Goal: Find specific page/section: Find specific page/section

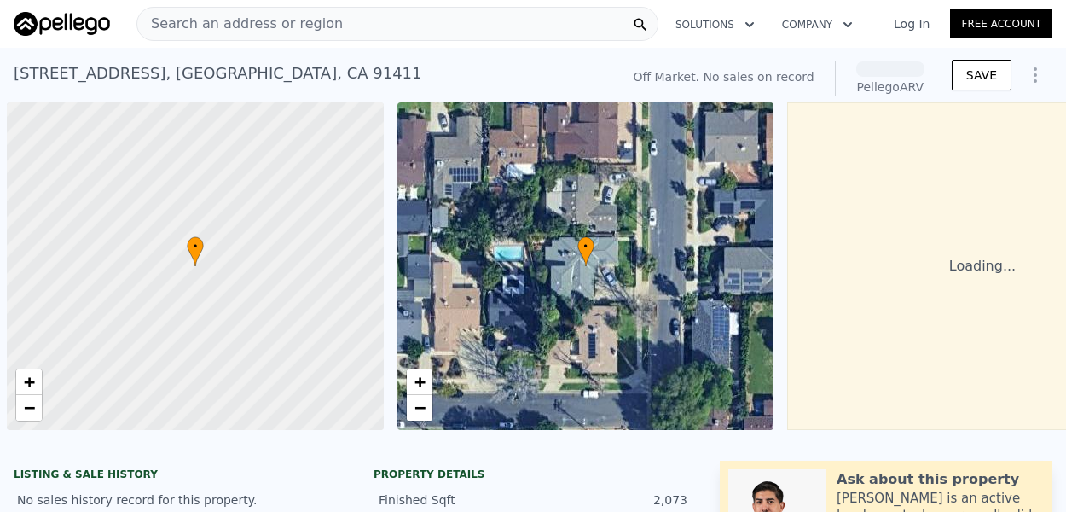
scroll to position [0, 7]
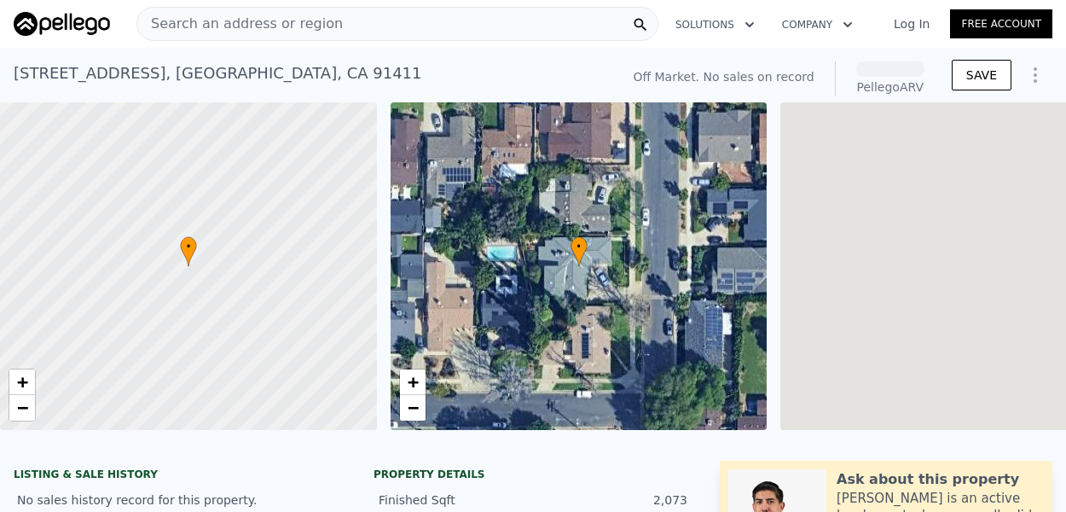
click at [274, 17] on span "Search an address or region" at bounding box center [240, 24] width 206 height 20
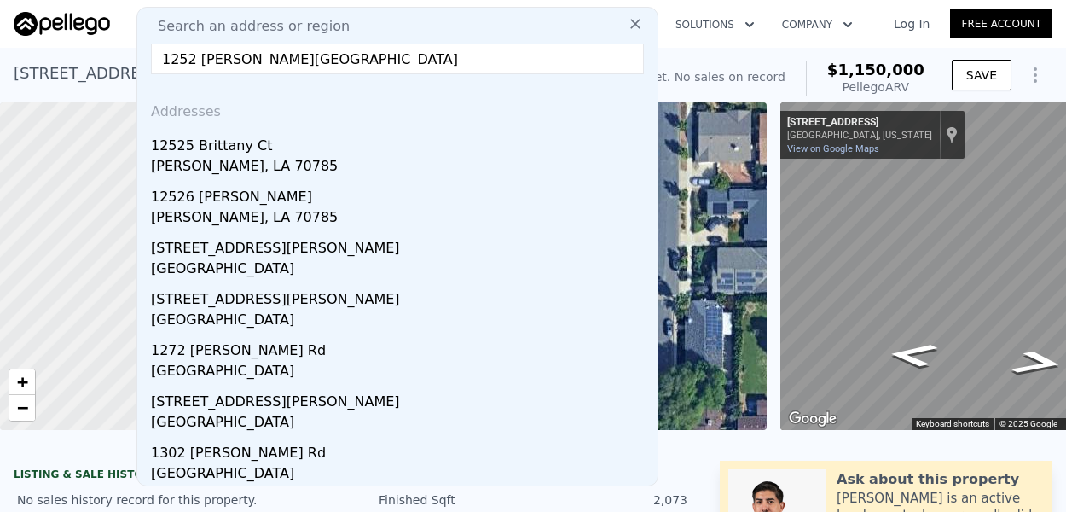
click at [420, 56] on input "1252 [PERSON_NAME][GEOGRAPHIC_DATA]" at bounding box center [397, 58] width 493 height 31
click at [426, 64] on input "1252 [PERSON_NAME][GEOGRAPHIC_DATA]" at bounding box center [397, 58] width 493 height 31
click at [202, 59] on input "1252 [PERSON_NAME][GEOGRAPHIC_DATA]" at bounding box center [397, 58] width 493 height 31
type input "1252 [PERSON_NAME] rd"
click at [350, 60] on input "1252 [PERSON_NAME] rd" at bounding box center [397, 58] width 493 height 31
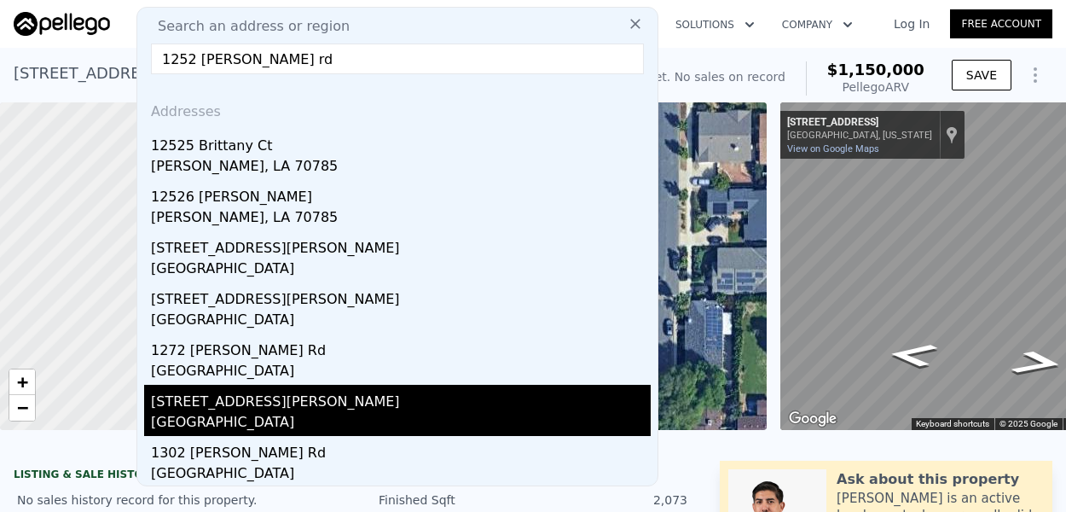
click at [171, 413] on div "[GEOGRAPHIC_DATA]" at bounding box center [401, 424] width 500 height 24
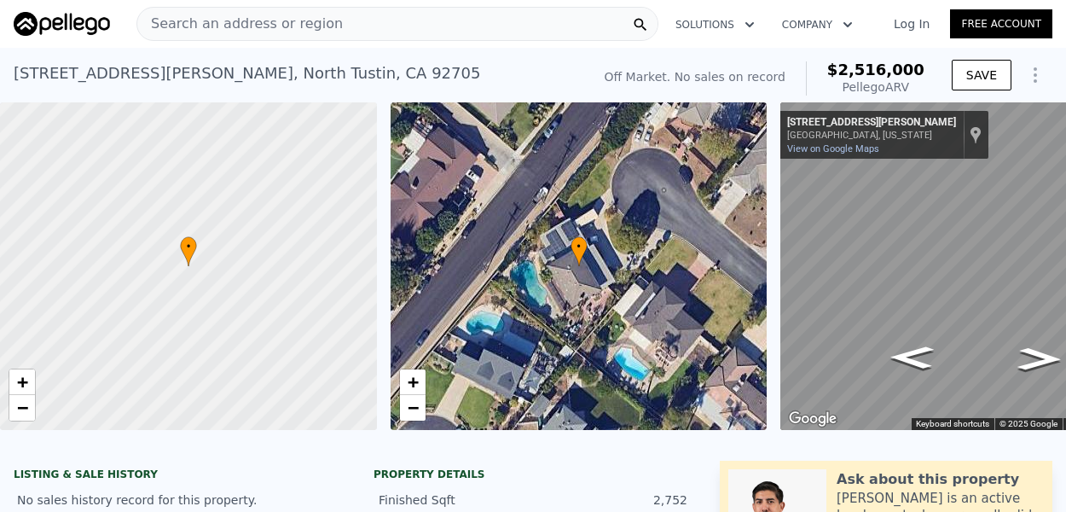
click at [416, 19] on div "Search an address or region" at bounding box center [397, 24] width 522 height 34
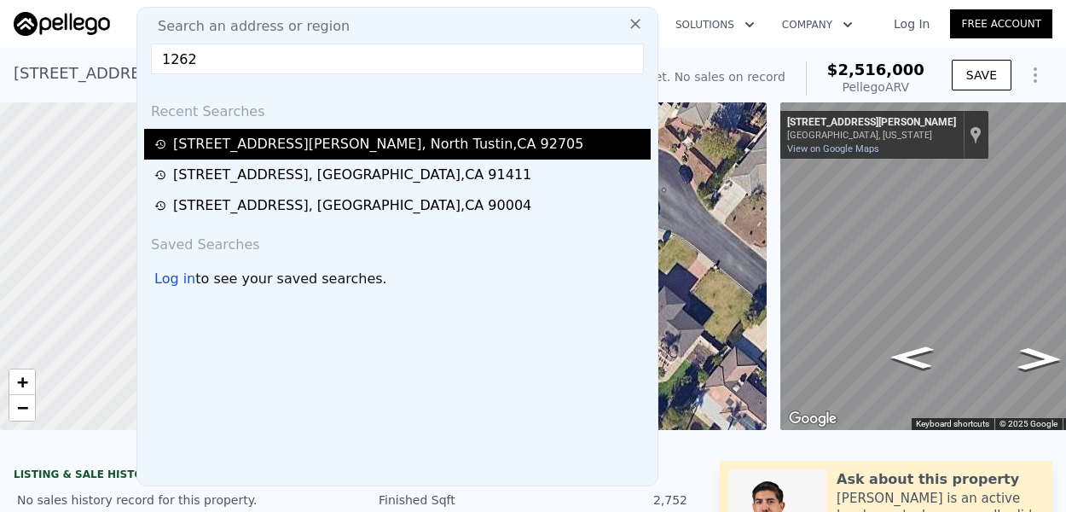
type input "1262"
click at [260, 141] on div "[STREET_ADDRESS][PERSON_NAME]" at bounding box center [378, 144] width 410 height 20
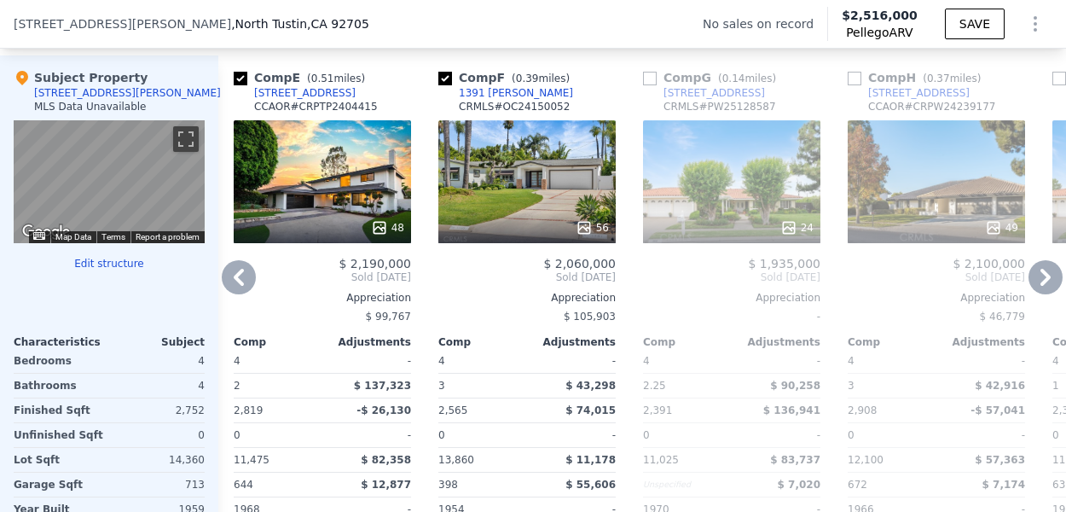
scroll to position [1678, 0]
click at [909, 165] on div "49" at bounding box center [936, 180] width 177 height 123
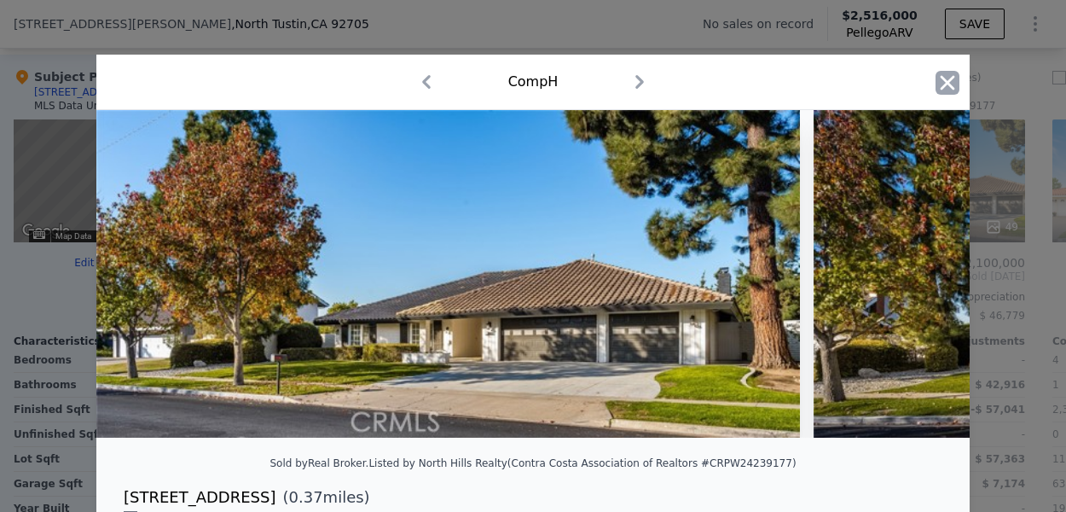
click at [947, 80] on icon "button" at bounding box center [948, 82] width 14 height 14
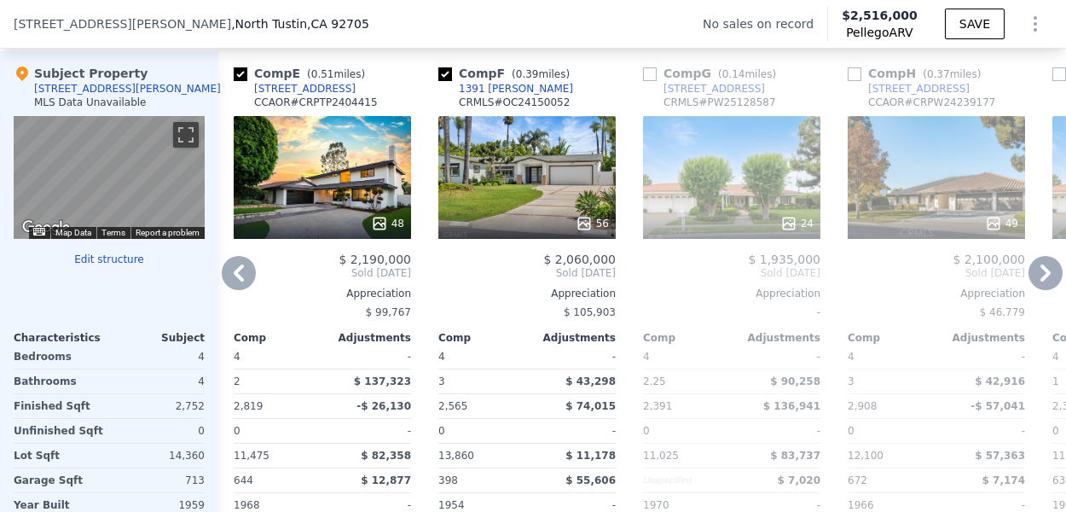
scroll to position [1683, 0]
